Goal: Task Accomplishment & Management: Manage account settings

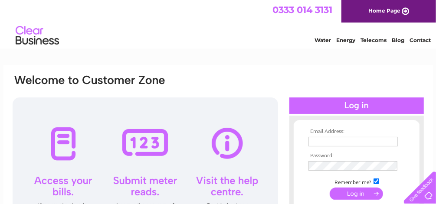
type input "laurencebrunton@yahoo.co.uk"
click at [351, 196] on input "submit" at bounding box center [356, 194] width 53 height 12
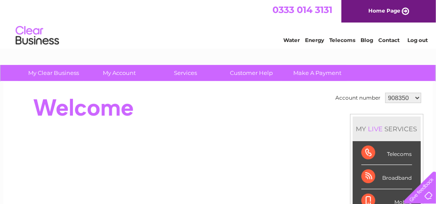
click at [413, 96] on select "908350 1105490" at bounding box center [403, 98] width 36 height 10
select select "1105490"
click at [385, 93] on select "908350 1105490" at bounding box center [403, 98] width 36 height 10
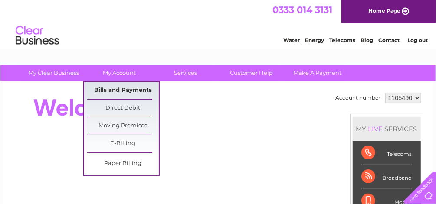
click at [120, 90] on link "Bills and Payments" at bounding box center [123, 90] width 72 height 17
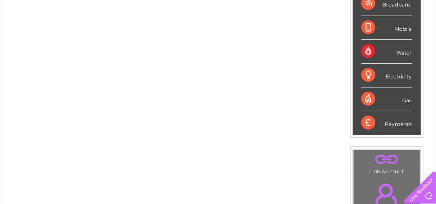
scroll to position [214, 0]
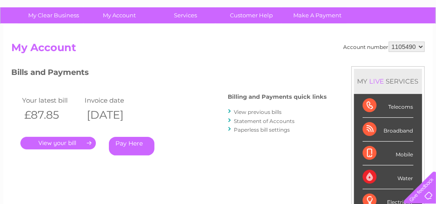
scroll to position [115, 0]
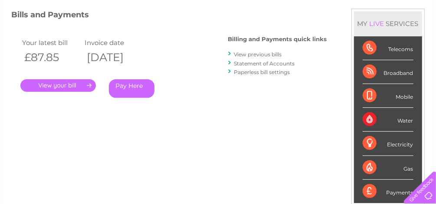
click at [64, 84] on link "." at bounding box center [57, 85] width 75 height 13
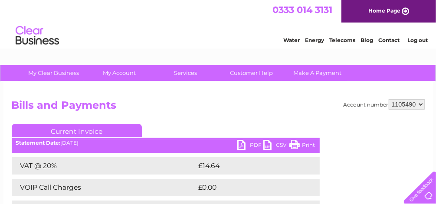
click at [250, 144] on link "PDF" at bounding box center [250, 146] width 26 height 13
click at [414, 39] on link "Log out" at bounding box center [417, 40] width 20 height 7
